Goal: Understand process/instructions: Learn about a topic

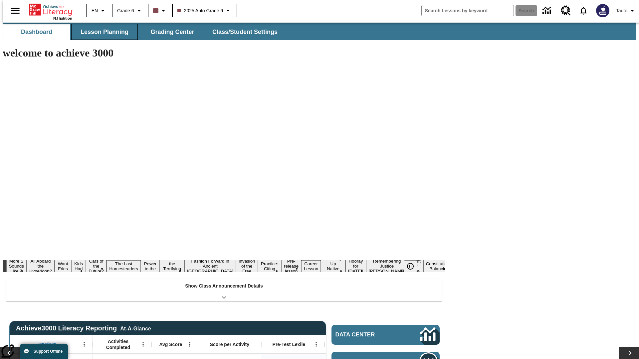
click at [102, 32] on span "Lesson Planning" at bounding box center [105, 32] width 48 height 8
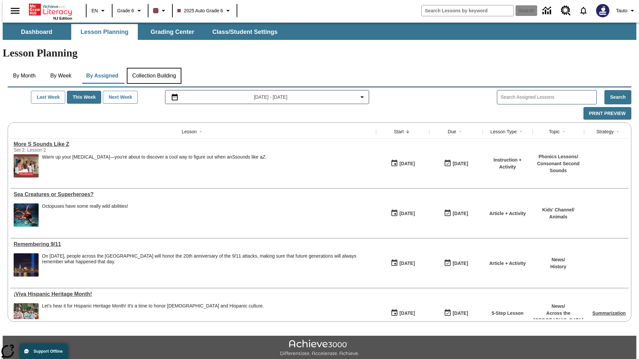
click at [154, 68] on button "Collection Building" at bounding box center [154, 76] width 55 height 16
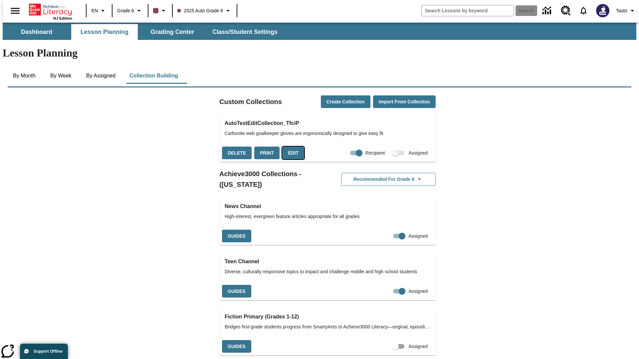
click at [291, 147] on button "Edit" at bounding box center [293, 153] width 22 height 13
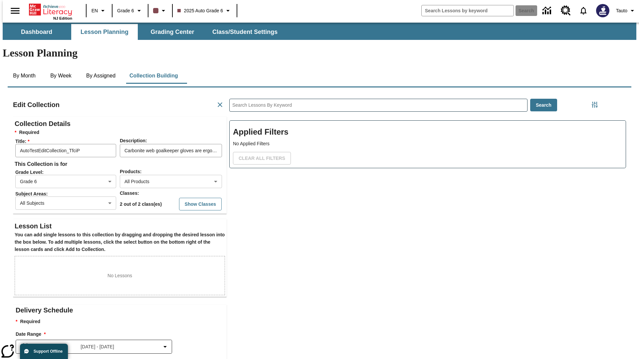
scroll to position [0, 0]
click at [187, 198] on button "Show Classes" at bounding box center [200, 204] width 43 height 13
